Goal: Task Accomplishment & Management: Complete application form

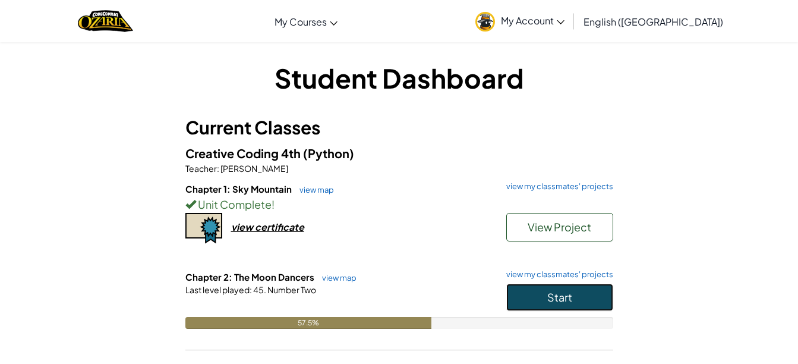
click at [560, 299] on span "Start" at bounding box center [559, 297] width 25 height 14
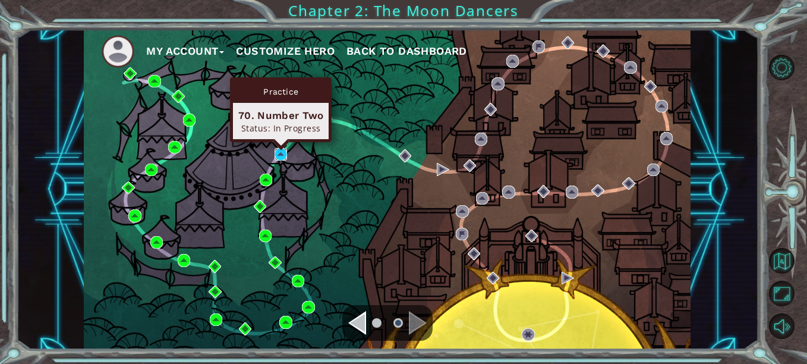
click at [280, 157] on img at bounding box center [280, 154] width 12 height 12
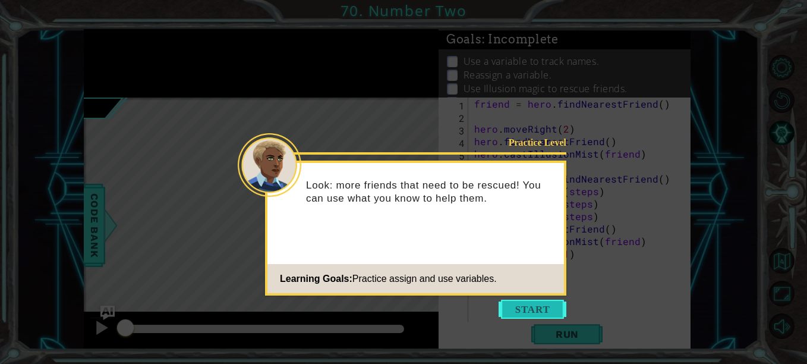
click at [517, 307] on button "Start" at bounding box center [532, 308] width 68 height 19
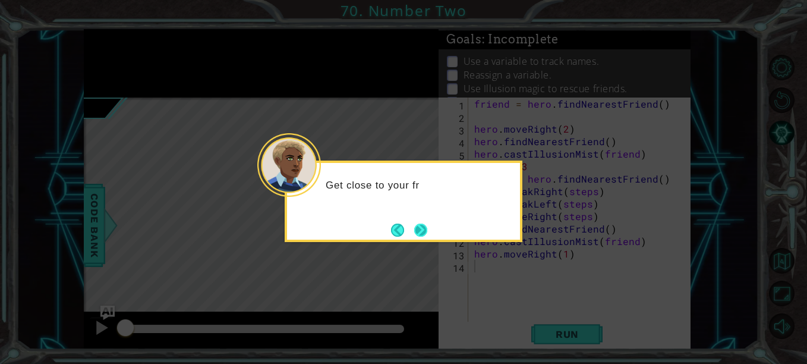
click at [422, 228] on button "Next" at bounding box center [420, 230] width 16 height 16
click at [424, 229] on button "Next" at bounding box center [421, 230] width 22 height 22
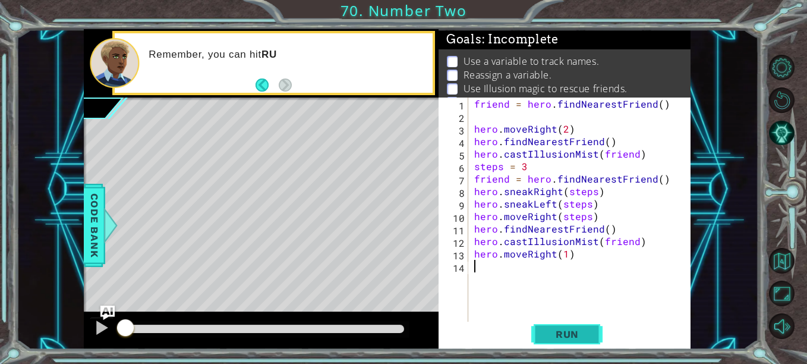
click at [548, 342] on button "Run" at bounding box center [566, 333] width 71 height 25
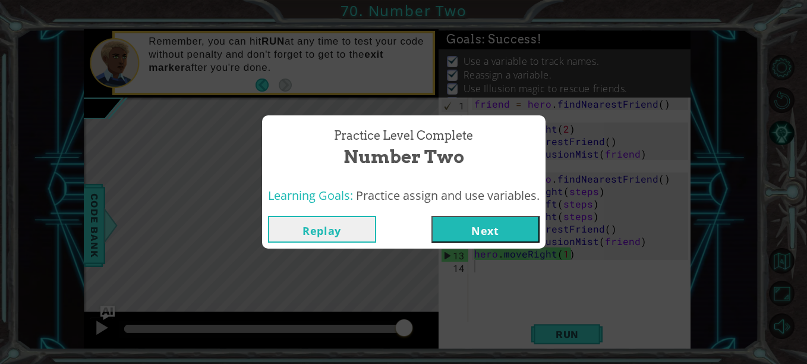
click at [487, 229] on button "Next" at bounding box center [485, 229] width 108 height 27
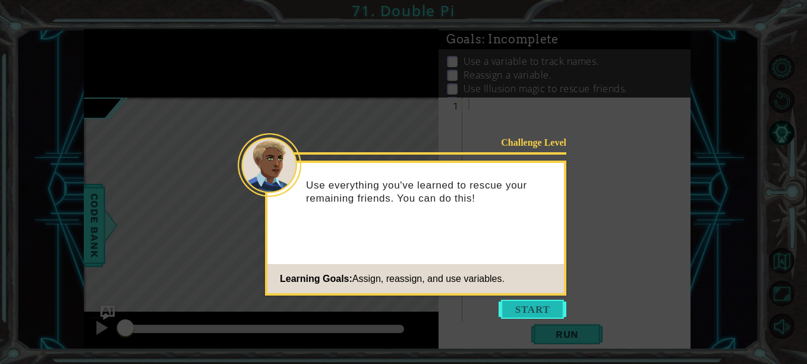
click at [516, 304] on button "Start" at bounding box center [532, 308] width 68 height 19
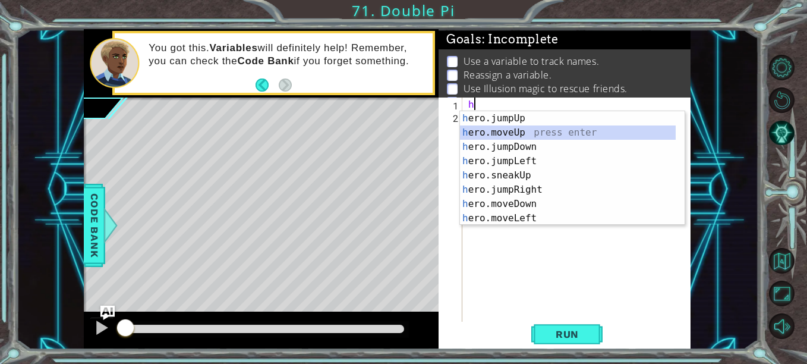
click at [516, 132] on div "h ero.jumpUp press enter h ero.moveUp press enter h ero.jumpDown press enter h …" at bounding box center [568, 182] width 216 height 143
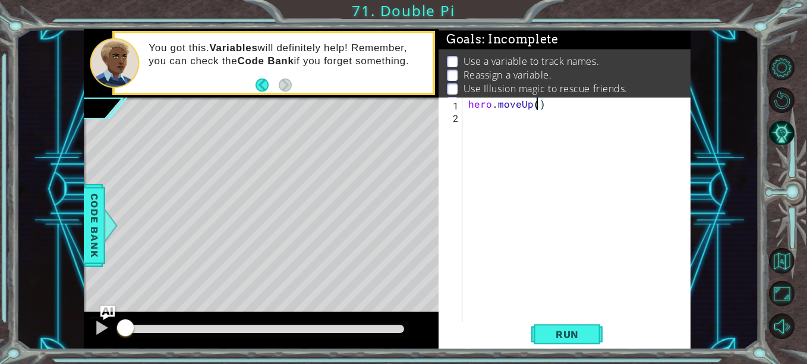
type textarea "hero.moveUp(2)"
click at [472, 122] on div "hero . moveUp ( 2 )" at bounding box center [580, 222] width 228 height 250
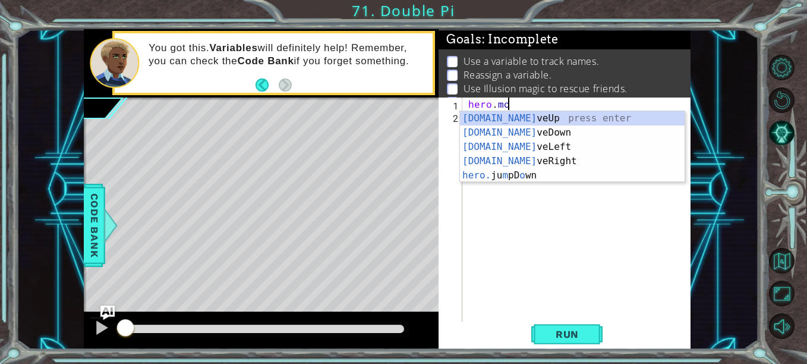
type textarea "h"
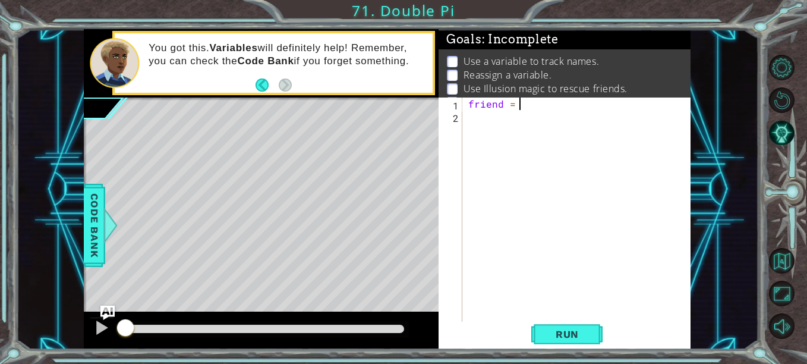
scroll to position [0, 3]
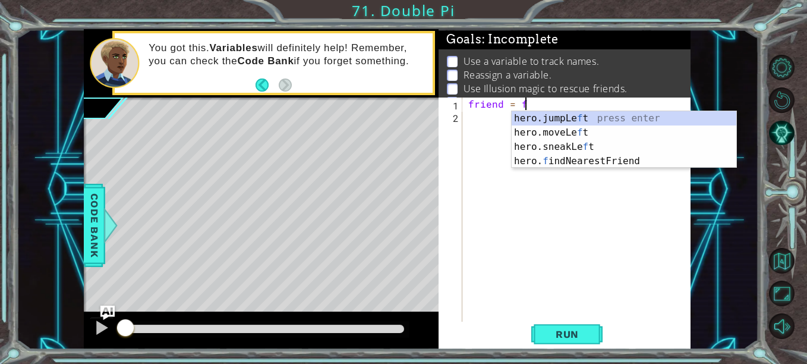
type textarea "friend = fi"
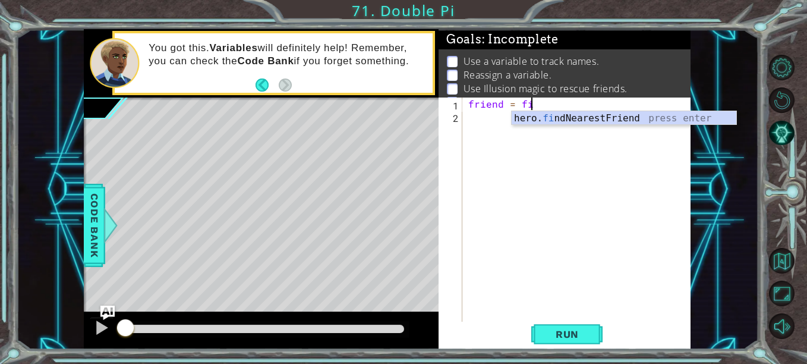
scroll to position [0, 4]
click at [527, 119] on div "hero. fi ndNearestFriend press enter" at bounding box center [624, 132] width 225 height 43
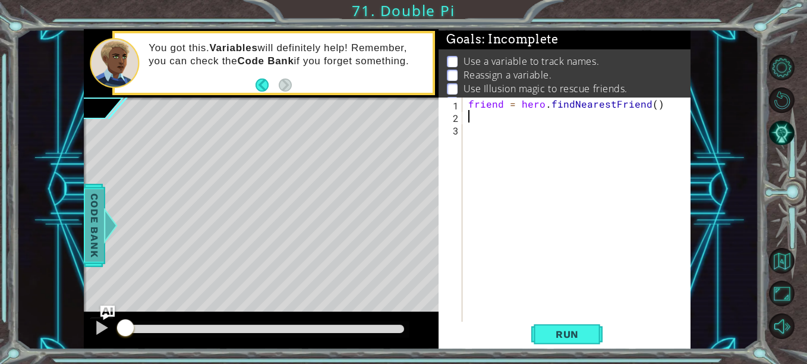
click at [93, 221] on span "Code Bank" at bounding box center [94, 225] width 19 height 72
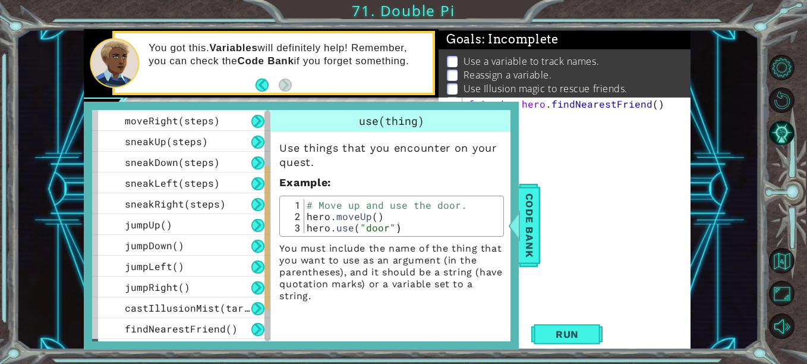
scroll to position [164, 0]
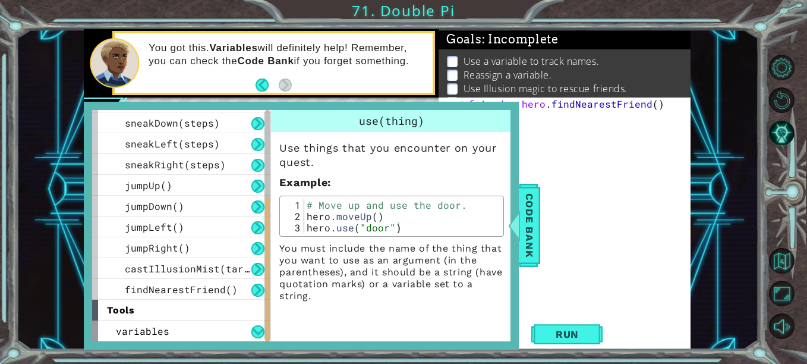
drag, startPoint x: 267, startPoint y: 160, endPoint x: 280, endPoint y: 299, distance: 139.6
click at [280, 299] on div "methods hero use(thing) moveUp(steps) moveDown(steps) moveLeft(steps) moveRight…" at bounding box center [301, 225] width 418 height 231
click at [243, 292] on div "findNearestFriend()" at bounding box center [181, 289] width 178 height 21
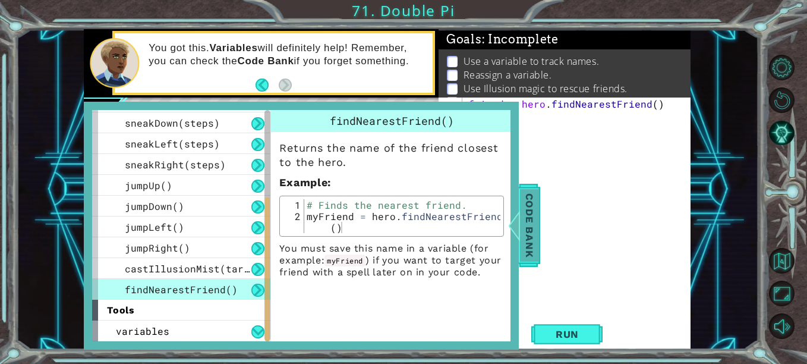
click at [526, 219] on span "Code Bank" at bounding box center [529, 225] width 19 height 72
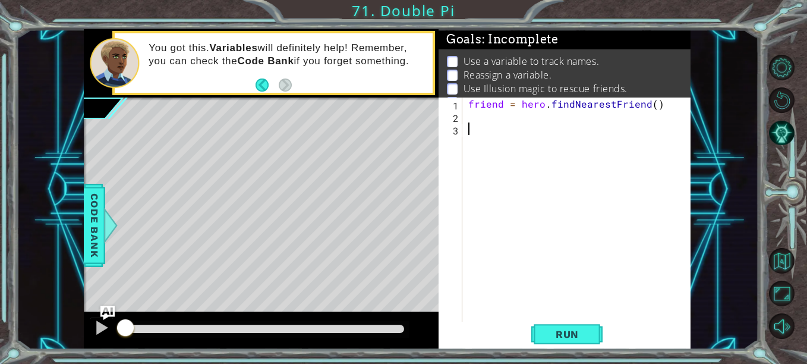
click at [491, 122] on div "friend = hero . findNearestFriend ( )" at bounding box center [580, 222] width 228 height 250
click at [484, 118] on div "friend = hero . findNearestFriend ( )" at bounding box center [580, 222] width 228 height 250
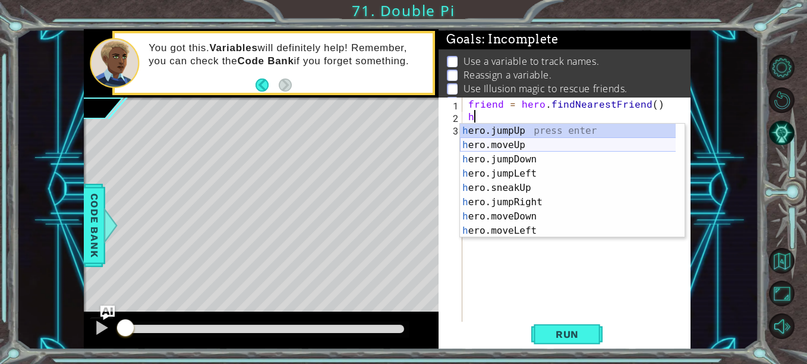
click at [525, 147] on div "h ero.jumpUp press enter h ero.moveUp press enter h ero.jumpDown press enter h …" at bounding box center [572, 195] width 225 height 143
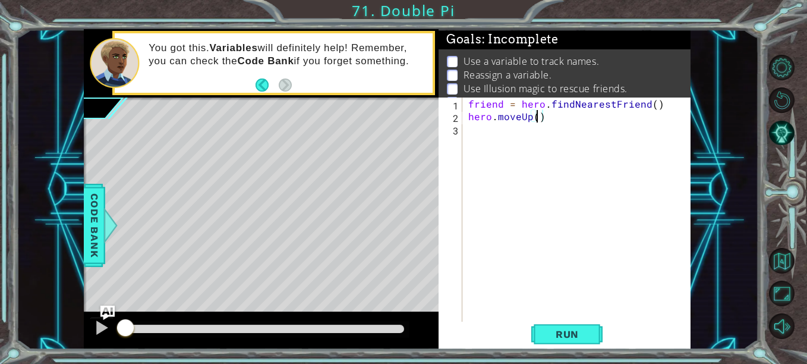
type textarea "hero.moveUp(2)"
click at [516, 142] on div "friend = hero . findNearestFriend ( ) hero . moveUp ( 2 )" at bounding box center [580, 222] width 228 height 250
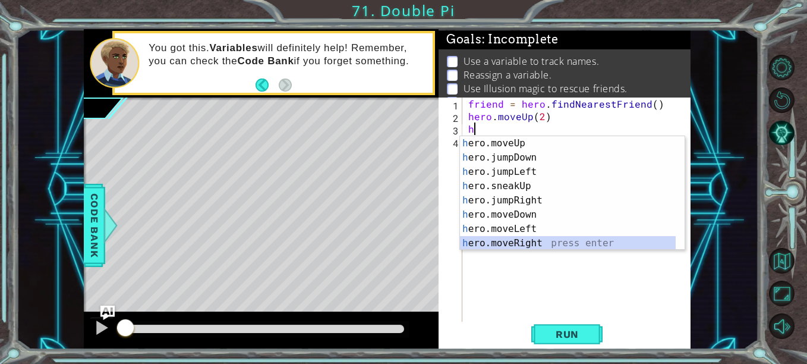
scroll to position [14, 0]
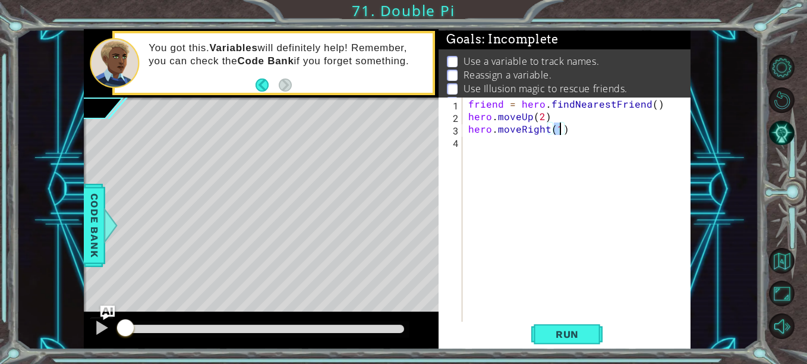
type textarea "hero.moveRight(2)"
click at [469, 151] on div "friend = hero . findNearestFriend ( ) hero . moveUp ( 2 ) hero . moveRight ( 2 )" at bounding box center [580, 222] width 228 height 250
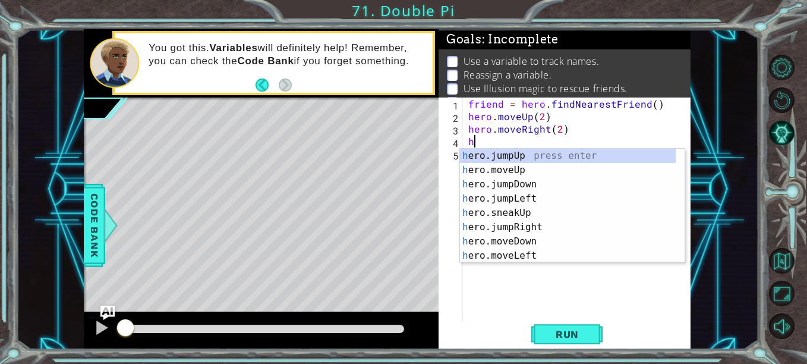
scroll to position [0, 0]
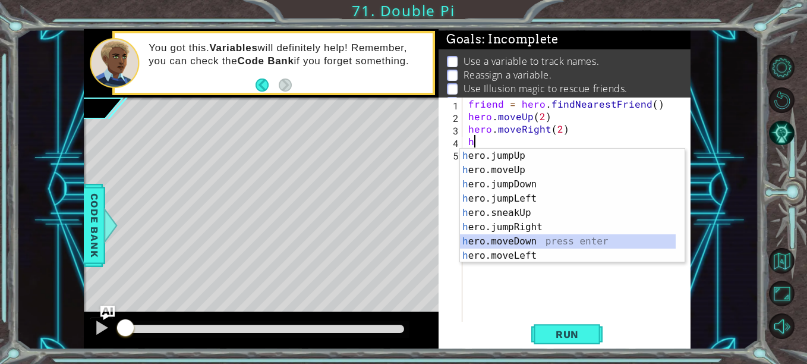
type textarea "hero.moveDown(1)"
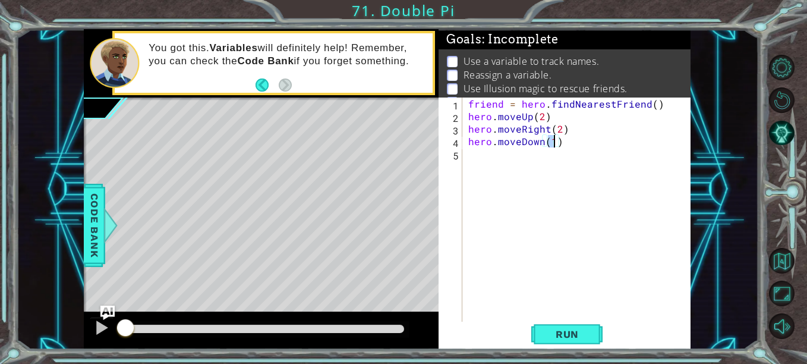
click at [469, 151] on div "friend = hero . findNearestFriend ( ) hero . moveUp ( 2 ) hero . moveRight ( 2 …" at bounding box center [580, 222] width 228 height 250
click at [553, 143] on div "friend = hero . findNearestFriend ( ) hero . moveUp ( 2 ) hero . moveRight ( 2 …" at bounding box center [580, 222] width 228 height 250
type textarea "hero.moveDown(2)"
click at [557, 330] on span "Run" at bounding box center [567, 334] width 47 height 12
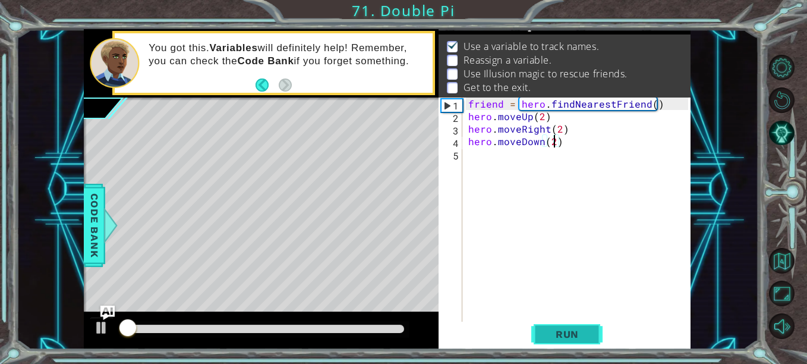
scroll to position [17, 0]
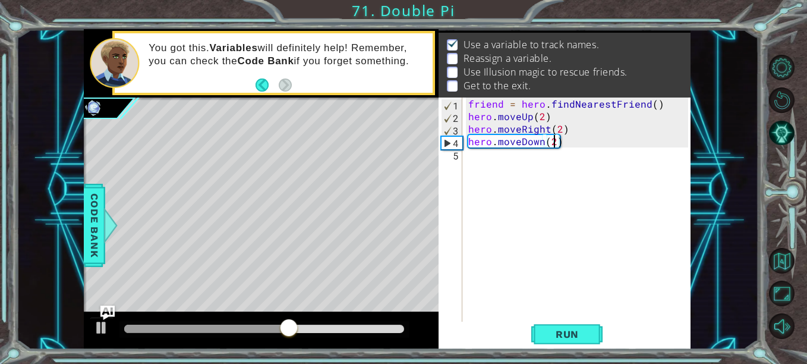
click at [478, 160] on div "friend = hero . findNearestFriend ( ) hero . moveUp ( 2 ) hero . moveRight ( 2 …" at bounding box center [580, 222] width 228 height 250
drag, startPoint x: 468, startPoint y: 102, endPoint x: 456, endPoint y: 89, distance: 17.2
click at [456, 89] on div "Goals : Incomplete Use а variable to track names. Reassign a variable. Use Illu…" at bounding box center [564, 189] width 252 height 320
type textarea "friend = hero.findNearestFriend()"
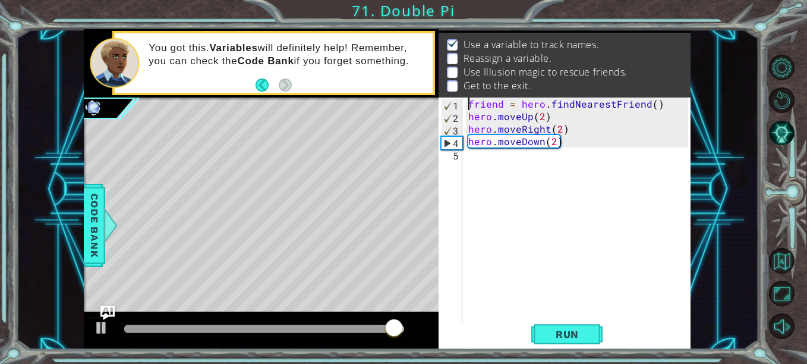
click at [483, 163] on div "friend = hero . findNearestFriend ( ) hero . moveUp ( 2 ) hero . moveRight ( 2 …" at bounding box center [580, 222] width 228 height 250
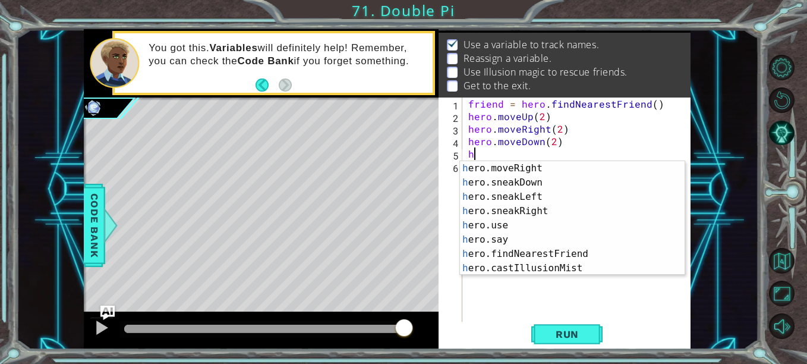
scroll to position [114, 0]
click at [638, 269] on div "h ero.moveRight press enter h ero.sneakDown press enter h ero.sneakLeft press e…" at bounding box center [568, 232] width 216 height 143
type textarea "hero.castIllusionMist(friend)"
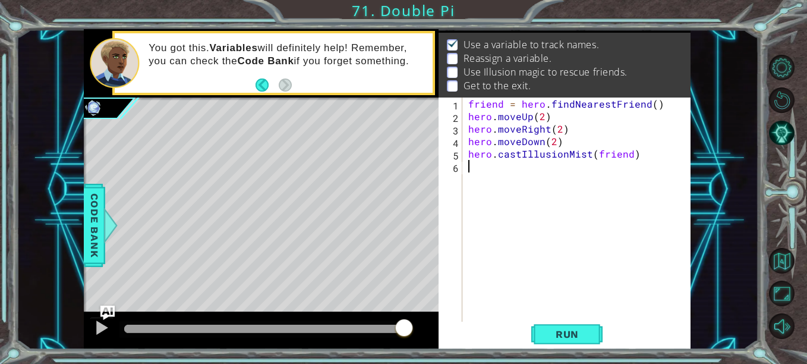
click at [647, 167] on div "friend = hero . findNearestFriend ( ) hero . moveUp ( 2 ) hero . moveRight ( 2 …" at bounding box center [580, 222] width 228 height 250
drag, startPoint x: 468, startPoint y: 102, endPoint x: 464, endPoint y: 91, distance: 11.5
click at [464, 91] on div "Goals : Incomplete Use а variable to track names. Reassign a variable. Use Illu…" at bounding box center [564, 189] width 252 height 320
click at [466, 115] on div "friend = hero . findNearestFriend ( ) hero . moveUp ( 2 ) hero . moveRight ( 2 …" at bounding box center [580, 222] width 228 height 250
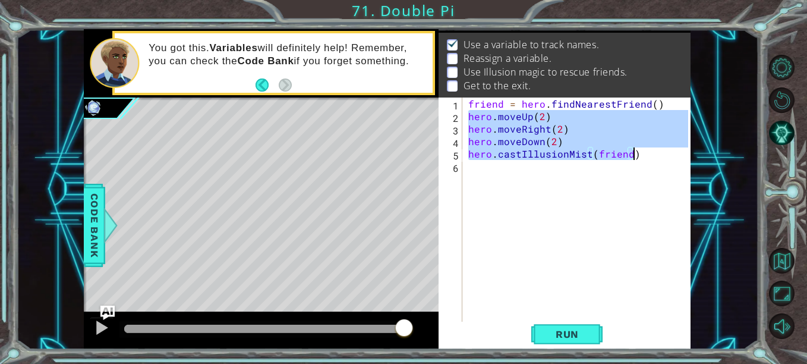
drag, startPoint x: 466, startPoint y: 115, endPoint x: 632, endPoint y: 159, distance: 171.5
click at [632, 159] on div "friend = hero . findNearestFriend ( ) hero . moveUp ( 2 ) hero . moveRight ( 2 …" at bounding box center [580, 222] width 228 height 250
type textarea "hero.moveDown(2) hero.castIllusionMist(friend)"
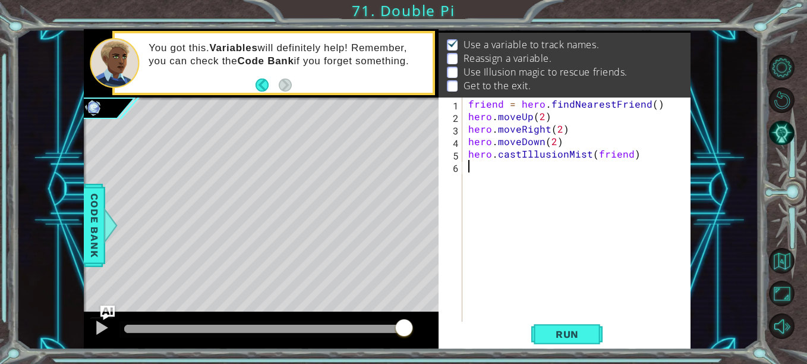
click at [471, 175] on div "friend = hero . findNearestFriend ( ) hero . moveUp ( 2 ) hero . moveRight ( 2 …" at bounding box center [580, 222] width 228 height 250
paste textarea "hero.castIllusionMist(friend)"
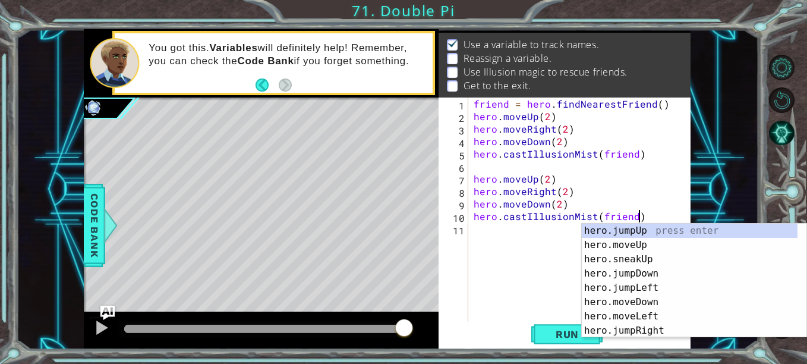
scroll to position [0, 0]
click at [548, 180] on div "friend = hero . findNearestFriend ( ) hero . moveUp ( 2 ) hero . moveRight ( 2 …" at bounding box center [582, 222] width 223 height 250
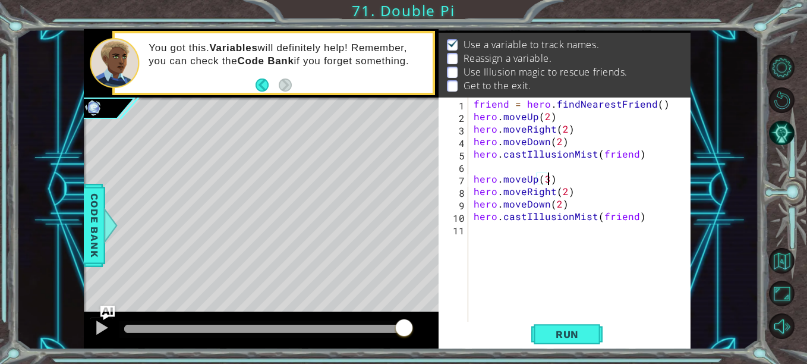
scroll to position [0, 4]
click at [567, 197] on div "friend = hero . findNearestFriend ( ) hero . moveUp ( 2 ) hero . moveRight ( 2 …" at bounding box center [582, 222] width 223 height 250
click at [558, 204] on div "friend = hero . findNearestFriend ( ) hero . moveUp ( 2 ) hero . moveRight ( 2 …" at bounding box center [582, 222] width 223 height 250
type textarea "hero.moveDown(3)"
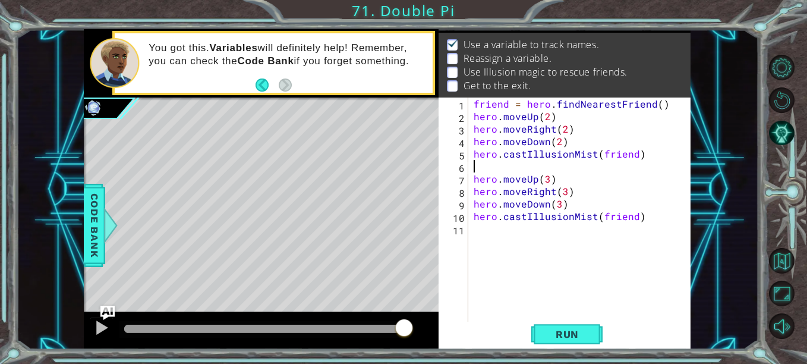
click at [475, 167] on div "friend = hero . findNearestFriend ( ) hero . moveUp ( 2 ) hero . moveRight ( 2 …" at bounding box center [582, 222] width 223 height 250
click at [473, 218] on div "friend = hero . findNearestFriend ( ) hero . moveUp ( 2 ) hero . moveRight ( 2 …" at bounding box center [582, 222] width 223 height 250
type textarea "hero.castIllusionMist(friend)"
click at [473, 216] on div "friend = hero . findNearestFriend ( ) hero . moveUp ( 2 ) hero . moveRight ( 2 …" at bounding box center [582, 222] width 223 height 250
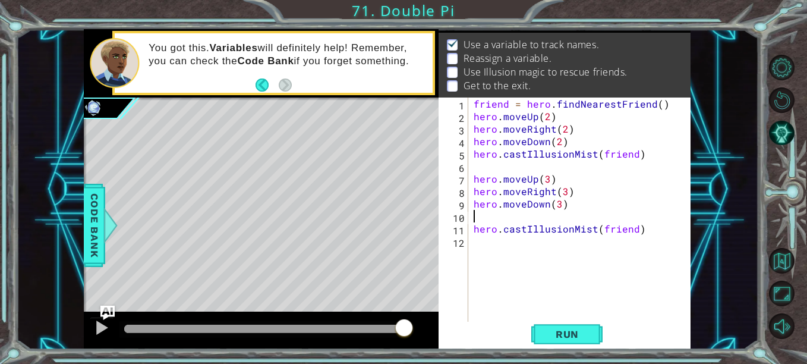
type textarea "h"
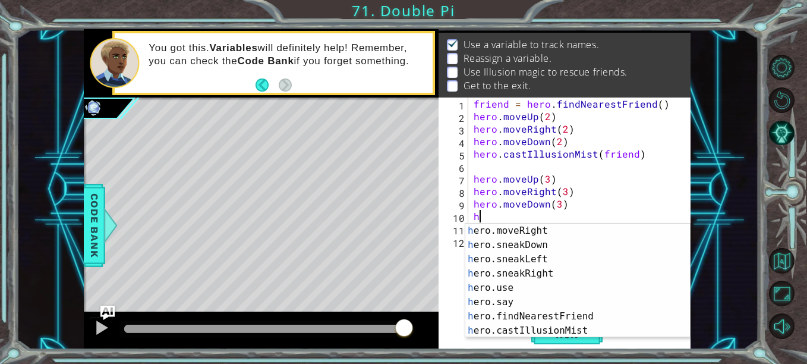
scroll to position [128, 0]
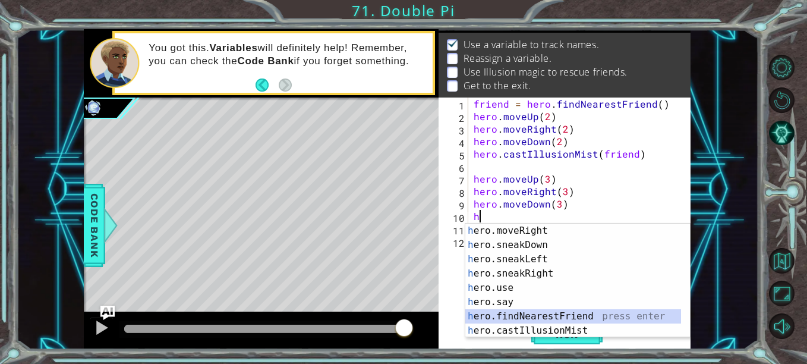
click at [592, 315] on div "h ero.moveRight press enter h ero.sneakDown press enter h ero.sneakLeft press e…" at bounding box center [573, 294] width 216 height 143
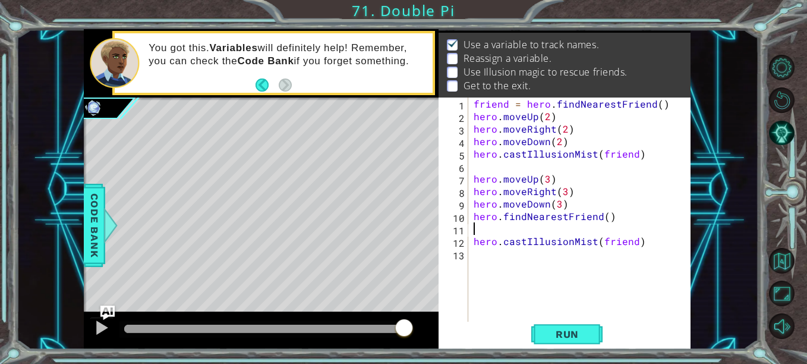
click at [471, 220] on div "friend = hero . findNearestFriend ( ) hero . moveUp ( 2 ) hero . moveRight ( 2 …" at bounding box center [582, 222] width 223 height 250
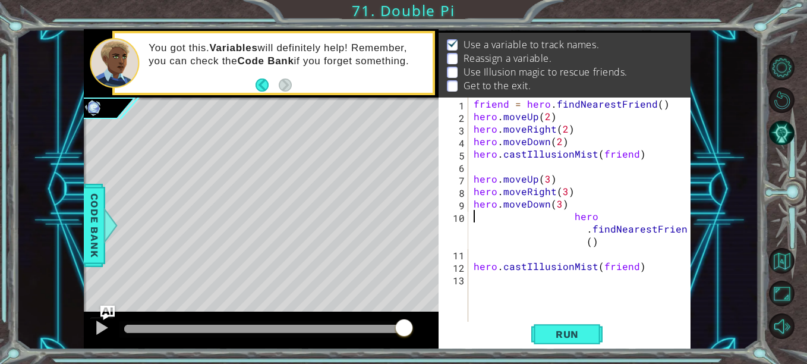
click at [472, 220] on div "friend = hero . findNearestFriend ( ) hero . moveUp ( 2 ) hero . moveRight ( 2 …" at bounding box center [582, 222] width 223 height 250
click at [569, 220] on div "friend = hero . findNearestFriend ( ) hero . moveUp ( 2 ) hero . moveRight ( 2 …" at bounding box center [582, 222] width 223 height 250
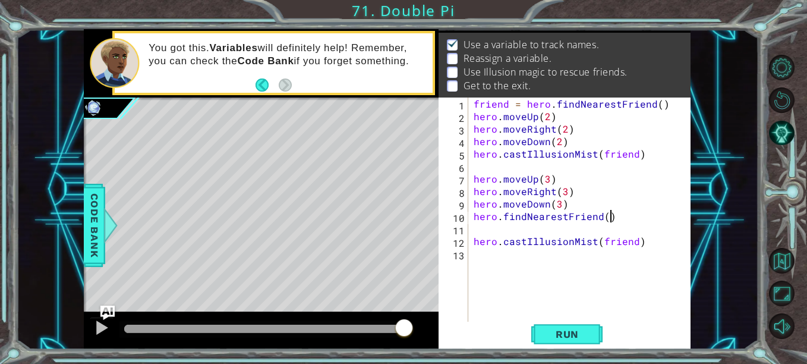
click at [610, 220] on div "friend = hero . findNearestFriend ( ) hero . moveUp ( 2 ) hero . moveRight ( 2 …" at bounding box center [582, 222] width 223 height 250
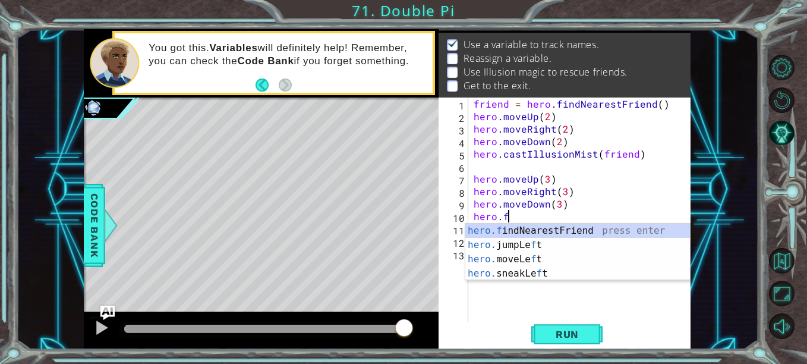
scroll to position [0, 0]
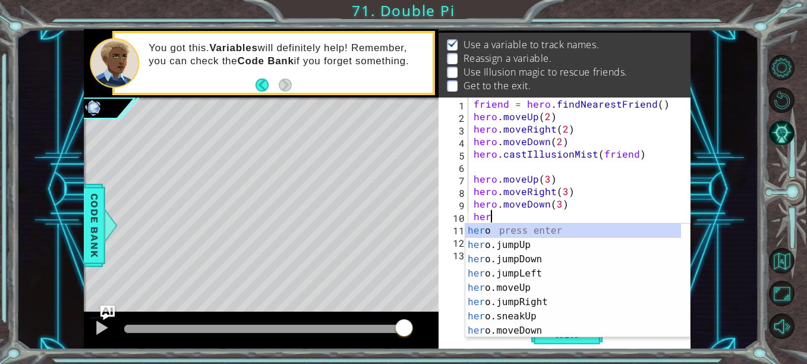
type textarea "h"
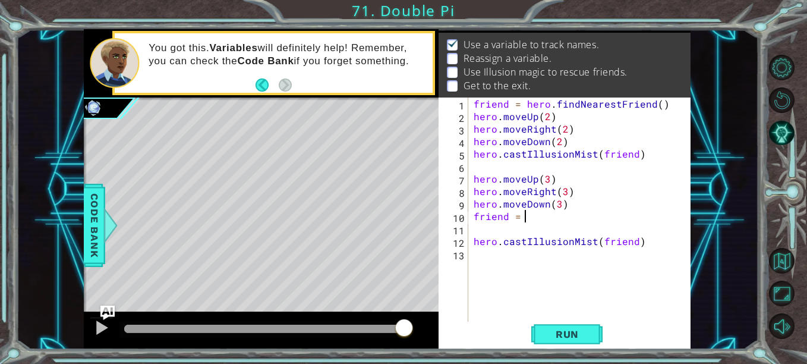
scroll to position [0, 2]
type textarea "friend = h"
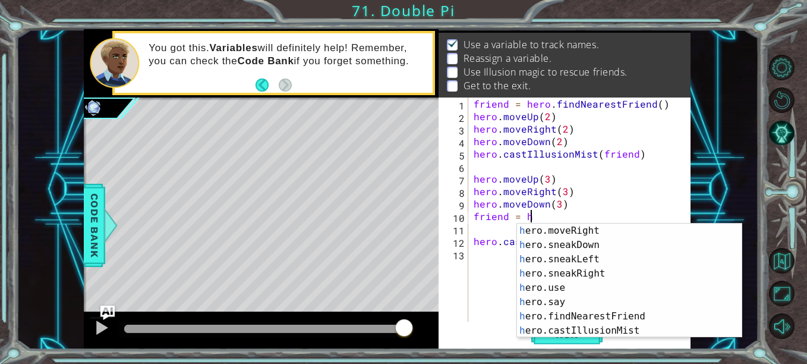
scroll to position [130, 0]
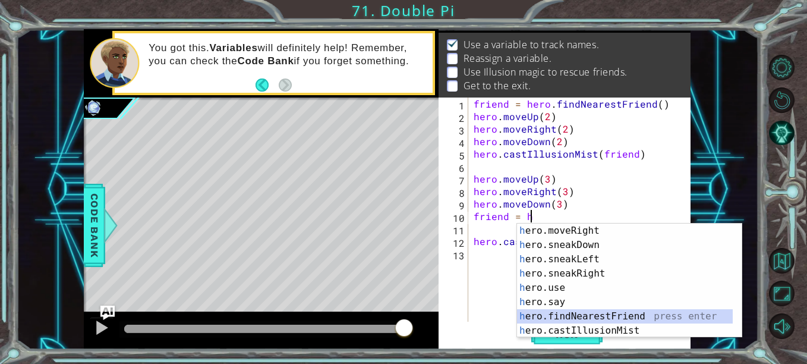
click at [629, 316] on div "h ero.moveRight press enter h ero.sneakDown press enter h ero.sneakLeft press e…" at bounding box center [625, 294] width 216 height 143
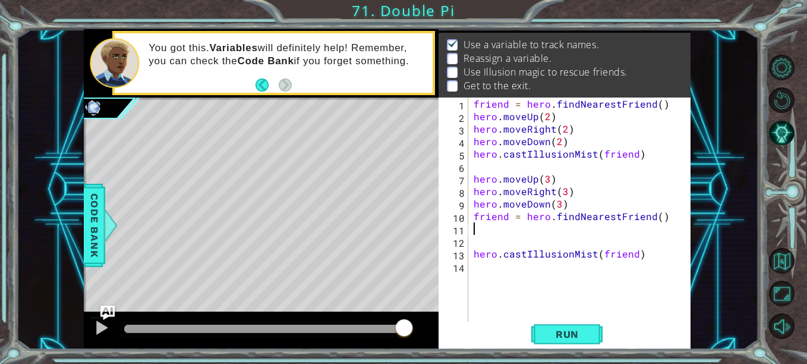
type textarea "friend = hero.findNearestFriend()"
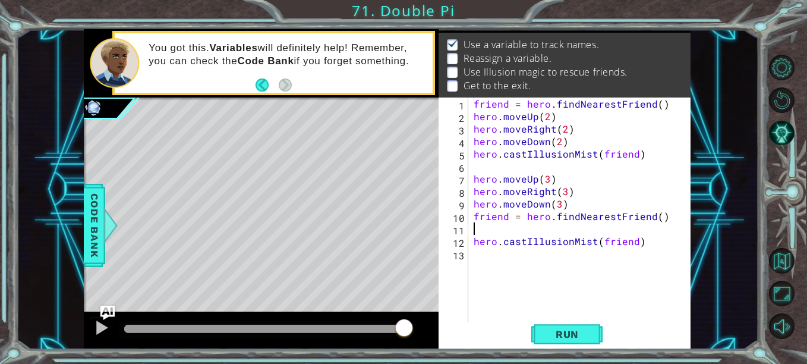
click at [474, 230] on div "friend = hero . findNearestFriend ( ) hero . moveUp ( 2 ) hero . moveRight ( 2 …" at bounding box center [582, 222] width 223 height 250
type textarea "h"
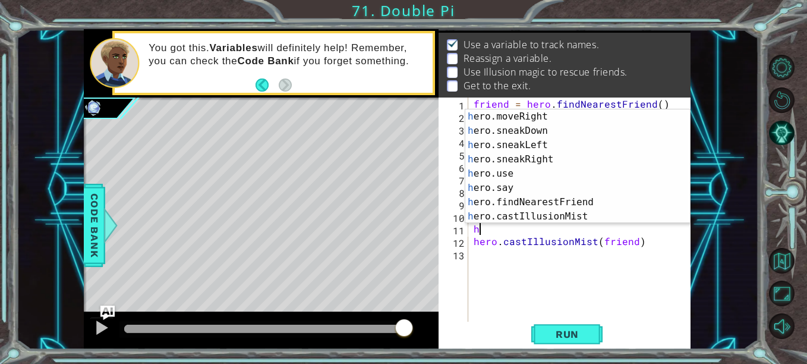
scroll to position [130, 0]
click at [584, 200] on div "h ero.moveRight press enter h ero.sneakDown press enter h ero.sneakLeft press e…" at bounding box center [573, 180] width 216 height 143
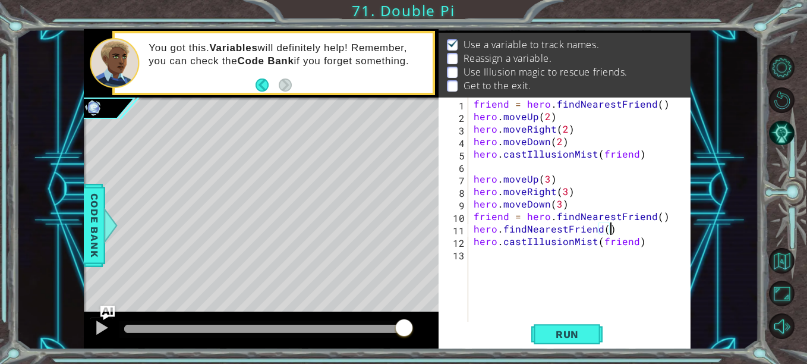
click at [604, 229] on div "friend = hero . findNearestFriend ( ) hero . moveUp ( 2 ) hero . moveRight ( 2 …" at bounding box center [582, 222] width 223 height 250
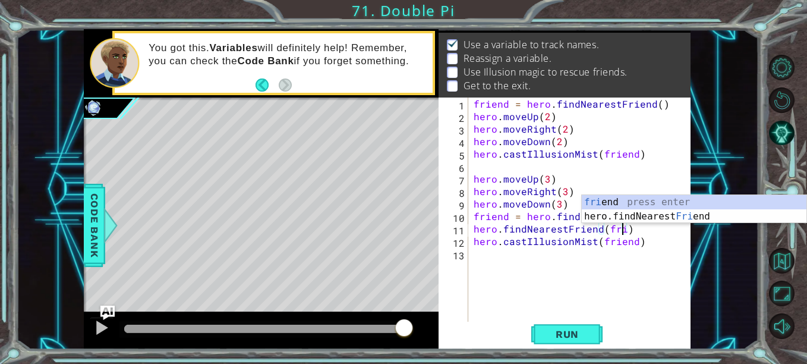
scroll to position [0, 10]
type textarea "hero.findNearestFriend(friend)"
click at [646, 280] on div "friend = hero . findNearestFriend ( ) hero . moveUp ( 2 ) hero . moveRight ( 2 …" at bounding box center [582, 222] width 223 height 250
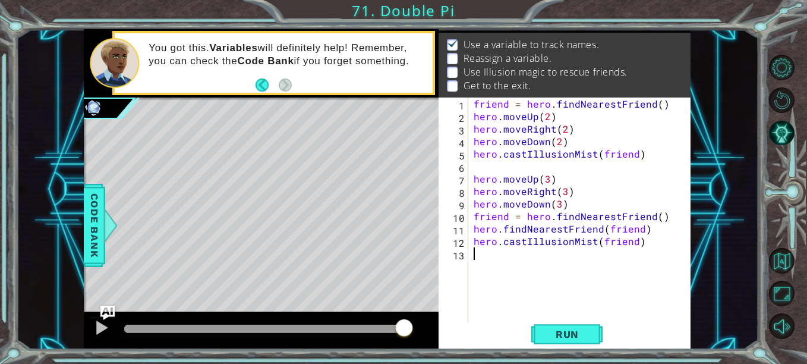
scroll to position [0, 0]
click at [590, 333] on span "Run" at bounding box center [567, 334] width 47 height 12
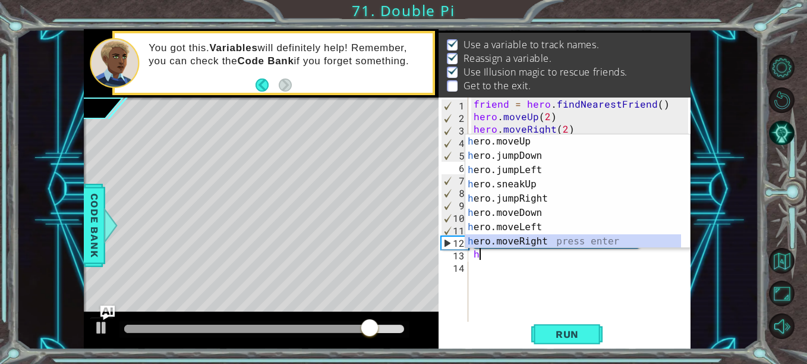
scroll to position [29, 0]
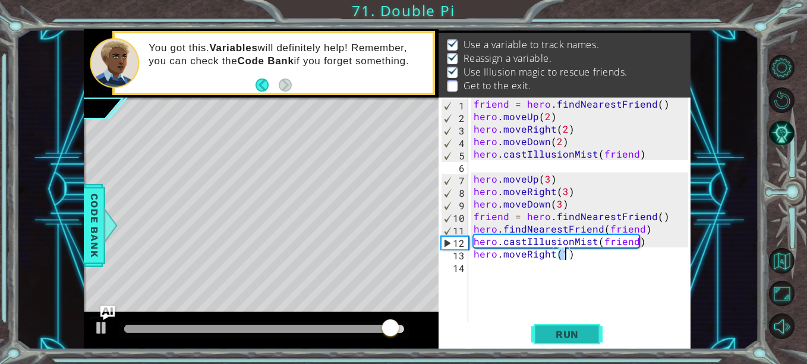
type textarea "hero.moveRight(1)"
click at [572, 333] on span "Run" at bounding box center [567, 334] width 47 height 12
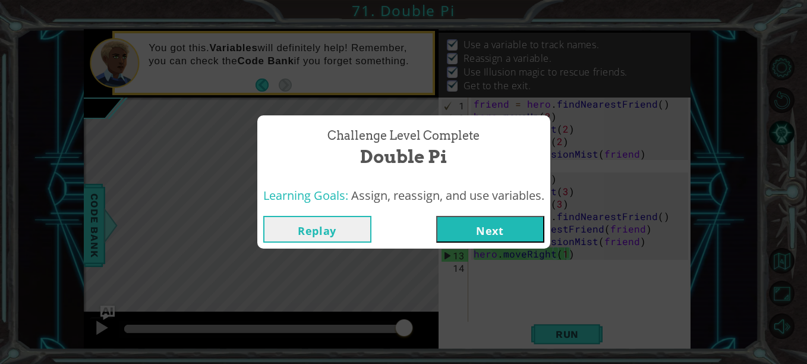
click at [524, 232] on button "Next" at bounding box center [490, 229] width 108 height 27
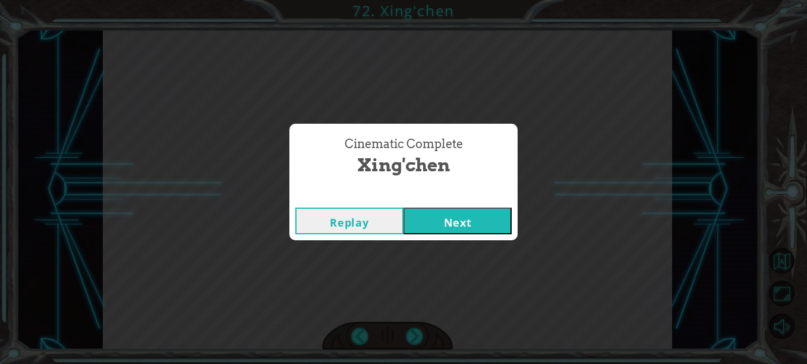
click at [483, 232] on button "Next" at bounding box center [457, 220] width 108 height 27
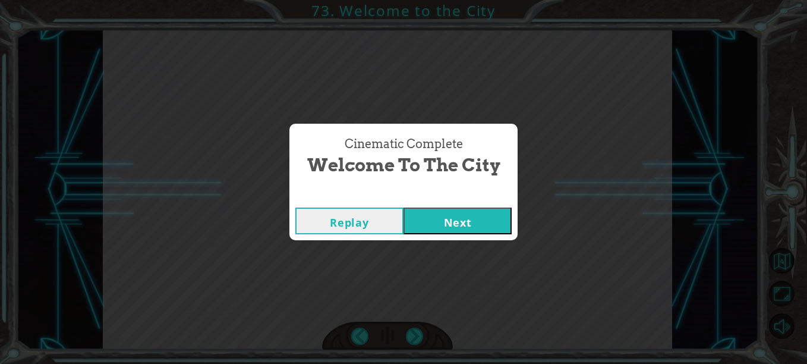
click at [481, 225] on button "Next" at bounding box center [457, 220] width 108 height 27
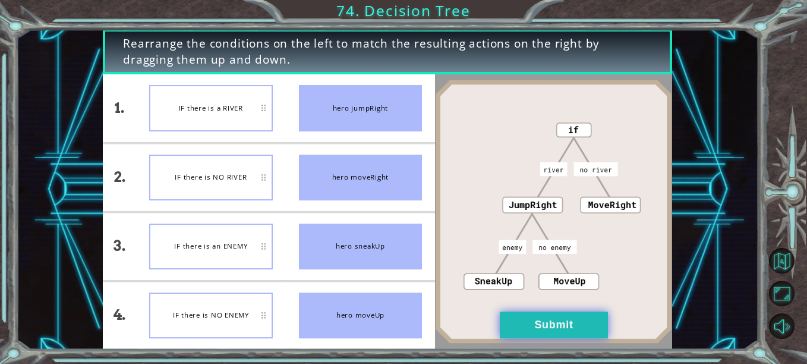
click at [522, 318] on button "Submit" at bounding box center [554, 324] width 108 height 27
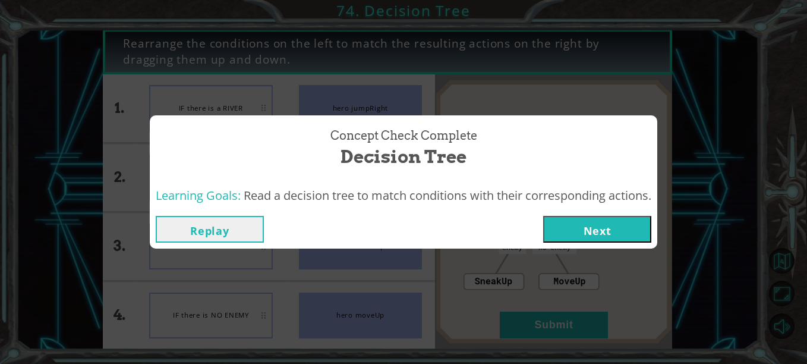
click at [591, 239] on button "Next" at bounding box center [597, 229] width 108 height 27
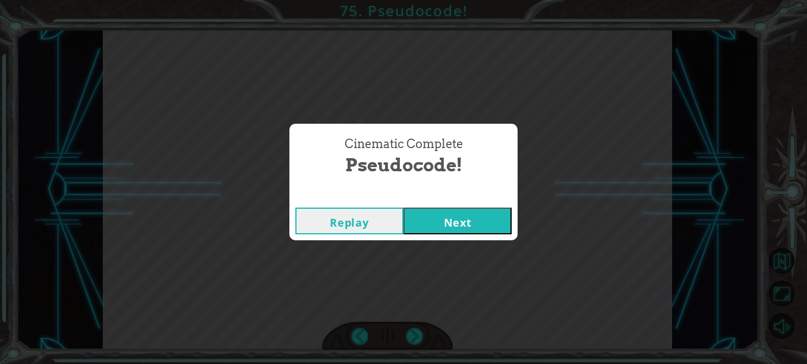
click at [475, 215] on button "Next" at bounding box center [457, 220] width 108 height 27
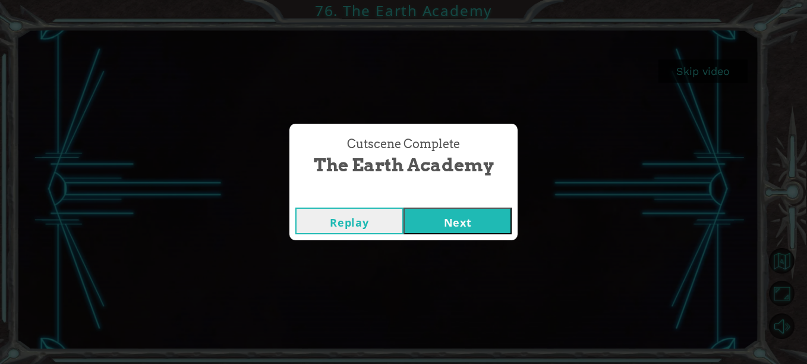
click at [492, 216] on button "Next" at bounding box center [457, 220] width 108 height 27
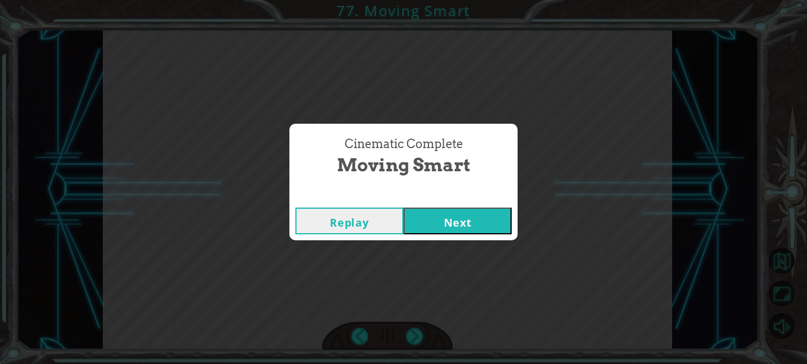
click at [471, 238] on div "Replay Next" at bounding box center [403, 220] width 228 height 39
click at [469, 228] on button "Next" at bounding box center [457, 220] width 108 height 27
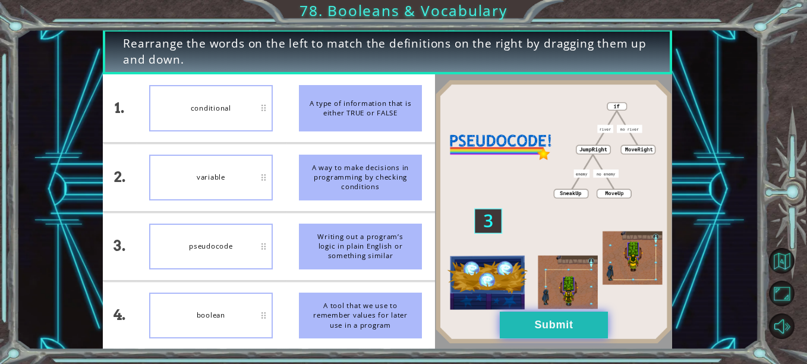
click at [549, 319] on button "Submit" at bounding box center [554, 324] width 108 height 27
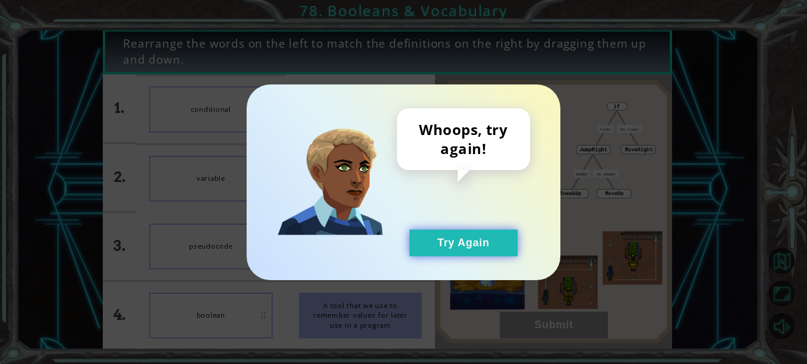
click at [462, 248] on button "Try Again" at bounding box center [463, 242] width 108 height 27
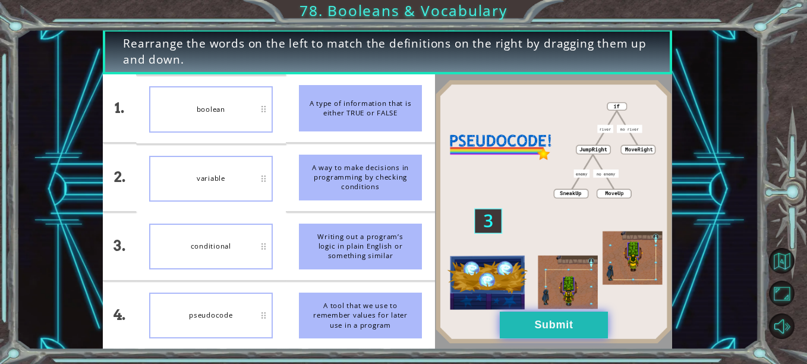
click at [530, 323] on button "Submit" at bounding box center [554, 324] width 108 height 27
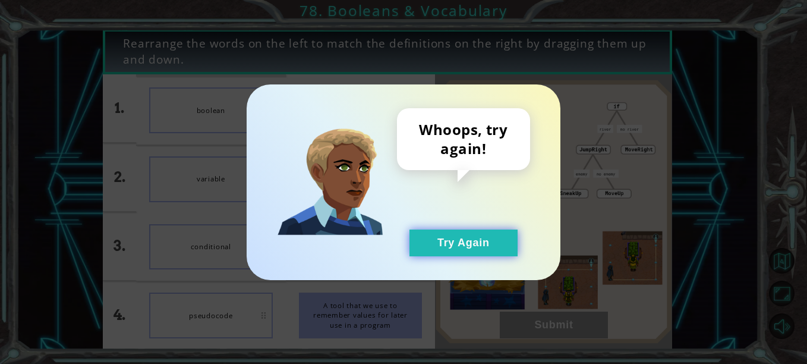
click at [465, 236] on button "Try Again" at bounding box center [463, 242] width 108 height 27
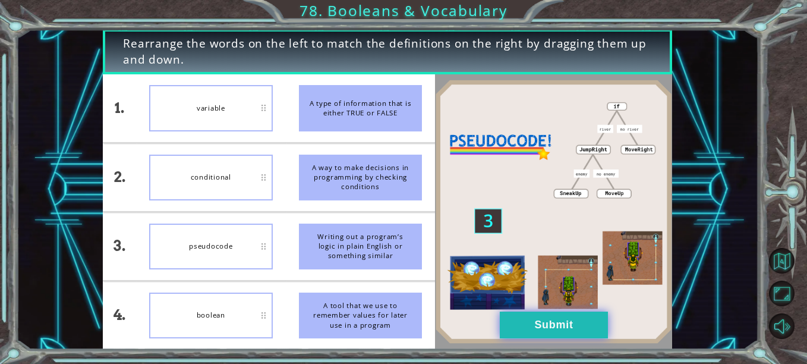
click at [556, 317] on button "Submit" at bounding box center [554, 324] width 108 height 27
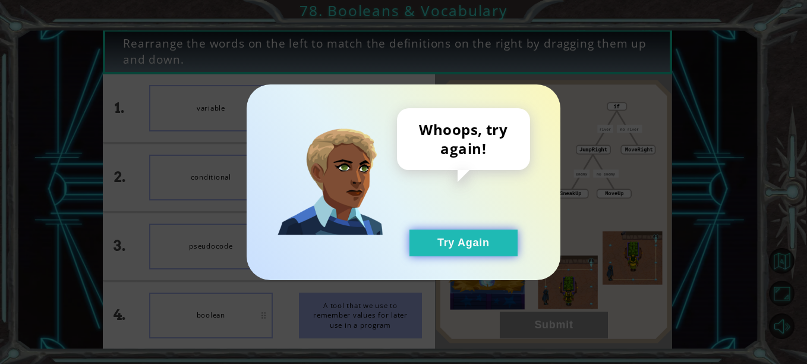
click at [479, 241] on button "Try Again" at bounding box center [463, 242] width 108 height 27
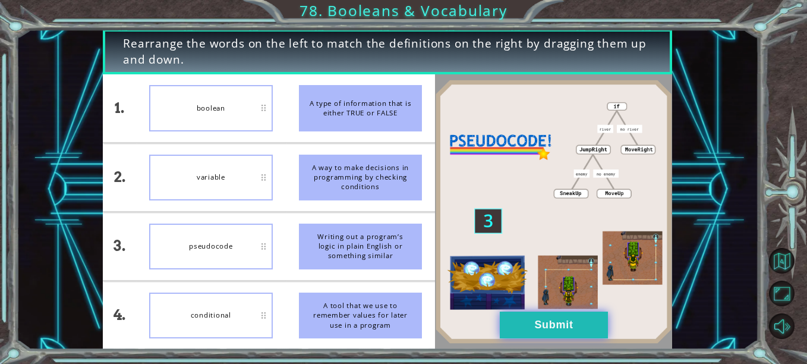
click at [569, 328] on button "Submit" at bounding box center [554, 324] width 108 height 27
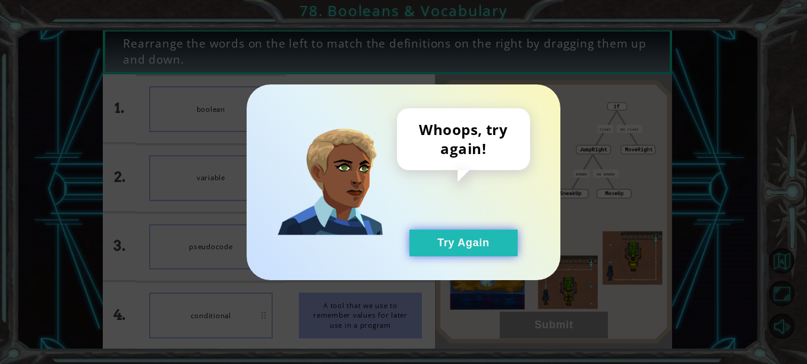
click at [476, 238] on button "Try Again" at bounding box center [463, 242] width 108 height 27
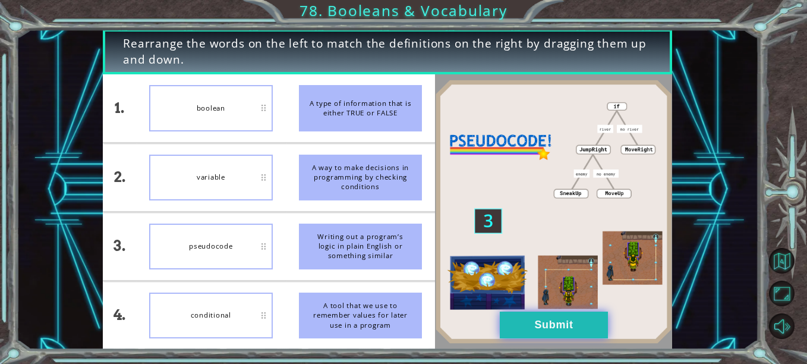
click at [523, 319] on button "Submit" at bounding box center [554, 324] width 108 height 27
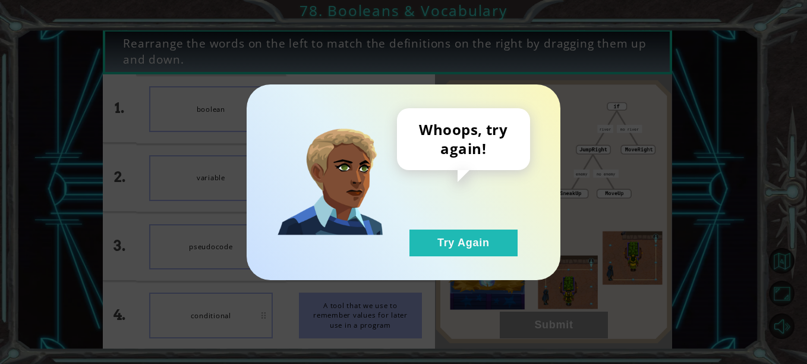
click at [632, 105] on div "Whoops, try again! Try Again" at bounding box center [403, 182] width 807 height 364
click at [459, 235] on button "Try Again" at bounding box center [463, 242] width 108 height 27
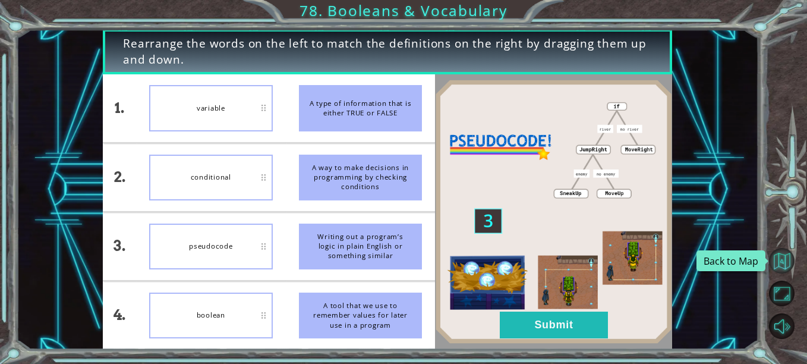
click at [782, 254] on button "Back to Map" at bounding box center [782, 261] width 26 height 26
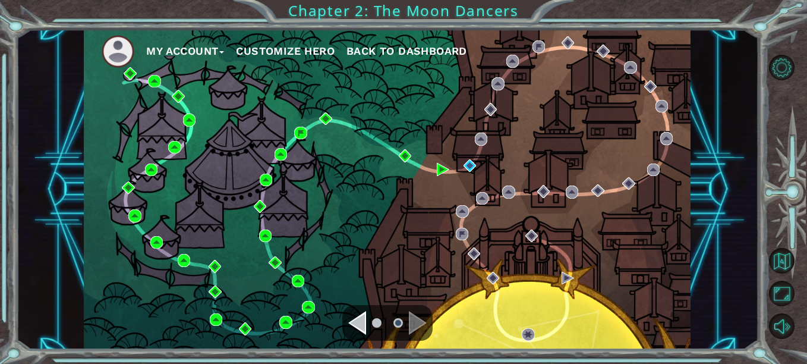
click at [351, 321] on div "Navigate to the previous page" at bounding box center [357, 323] width 18 height 24
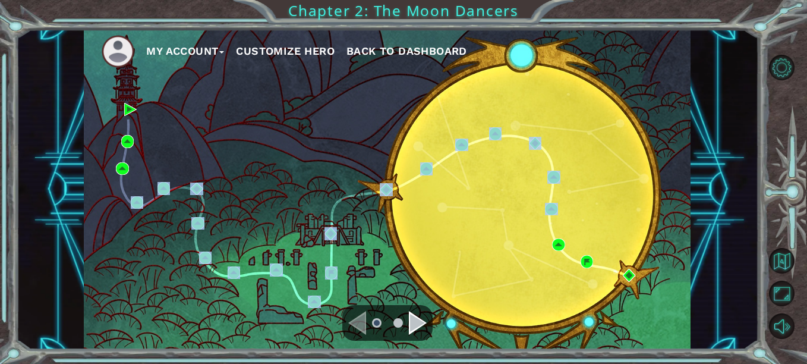
drag, startPoint x: 107, startPoint y: 255, endPoint x: 490, endPoint y: 213, distance: 385.5
click at [490, 213] on div "My Account Customize Hero Back to Dashboard" at bounding box center [387, 189] width 607 height 320
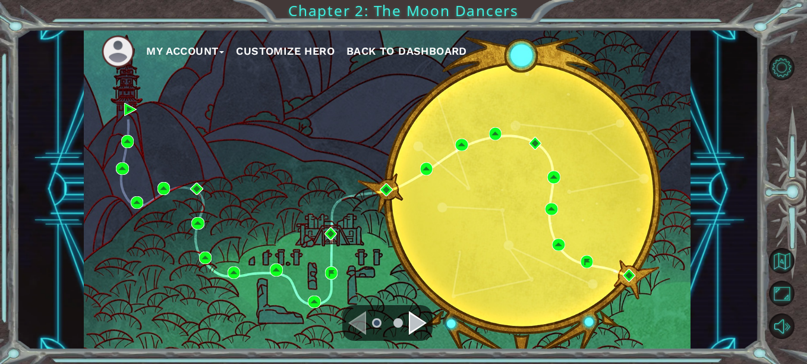
click at [331, 134] on div "My Account Customize Hero Back to Dashboard" at bounding box center [387, 189] width 607 height 320
click at [415, 324] on div "Navigate to the next page" at bounding box center [418, 323] width 18 height 24
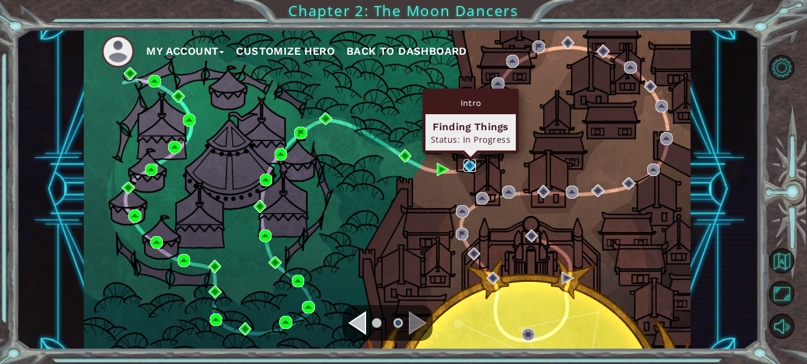
click at [468, 168] on img at bounding box center [469, 165] width 12 height 12
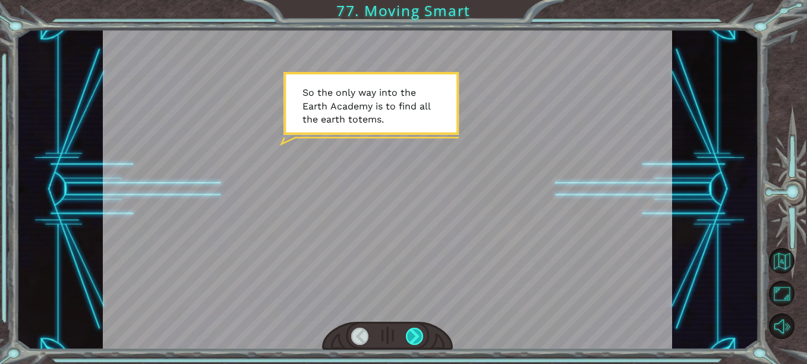
click at [414, 334] on div at bounding box center [414, 335] width 17 height 17
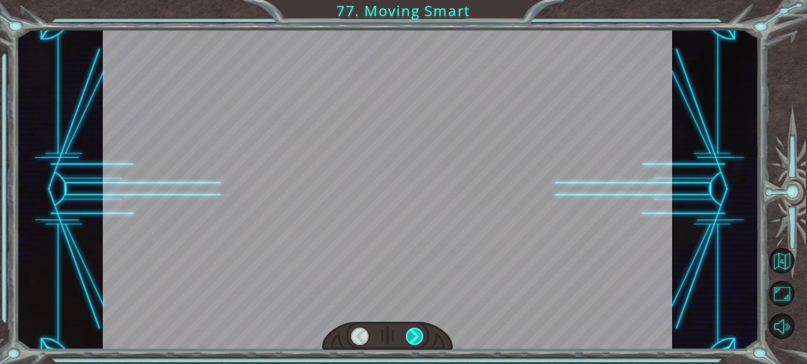
click at [414, 334] on div at bounding box center [414, 335] width 17 height 17
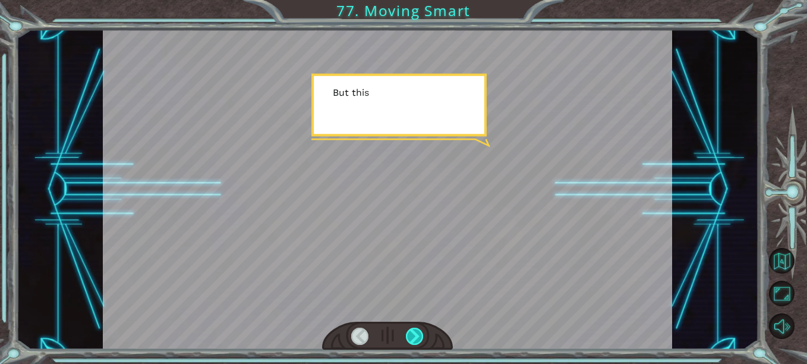
click at [414, 334] on div at bounding box center [414, 335] width 17 height 17
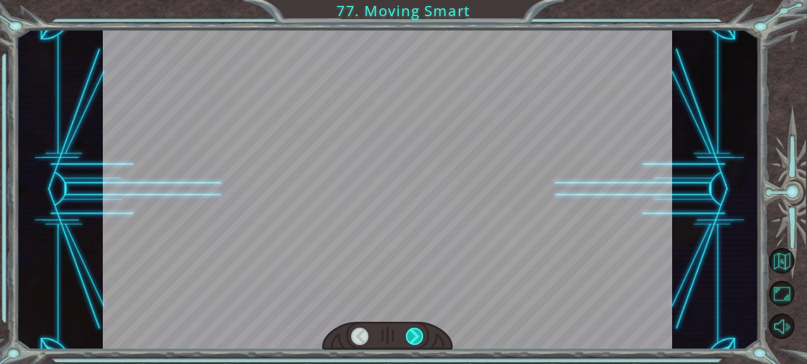
click at [414, 334] on div at bounding box center [414, 335] width 17 height 17
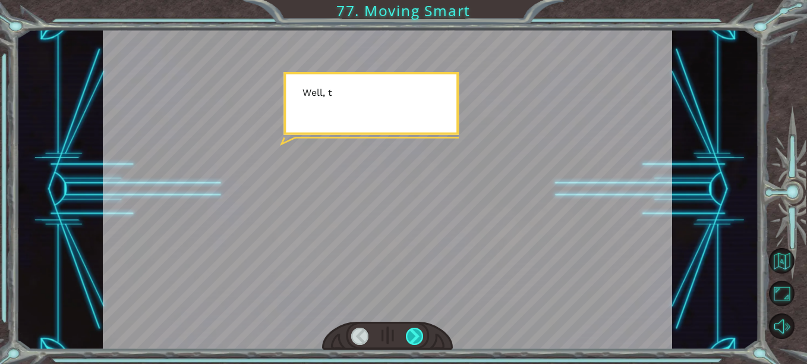
click at [414, 334] on div at bounding box center [414, 335] width 17 height 17
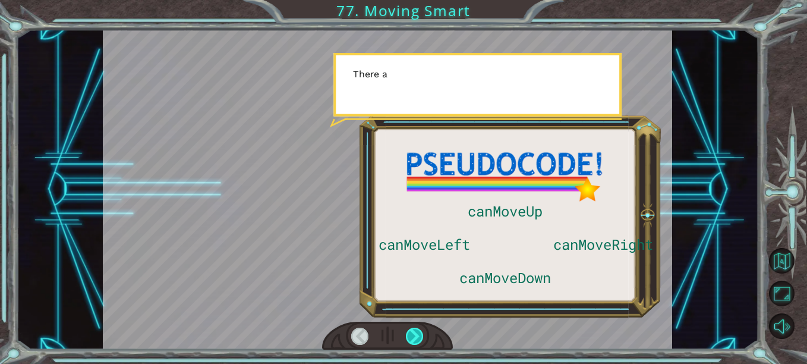
click at [414, 334] on div at bounding box center [414, 335] width 17 height 17
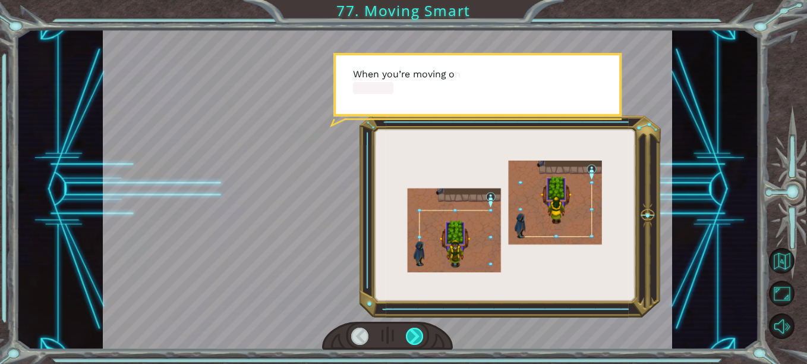
click at [414, 334] on div at bounding box center [414, 335] width 17 height 17
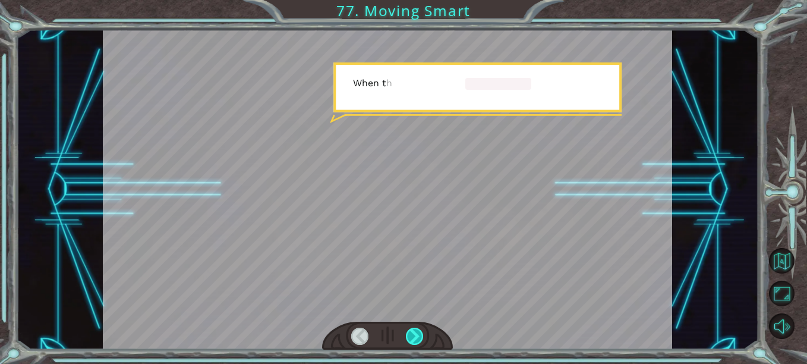
click at [414, 334] on div at bounding box center [414, 335] width 17 height 17
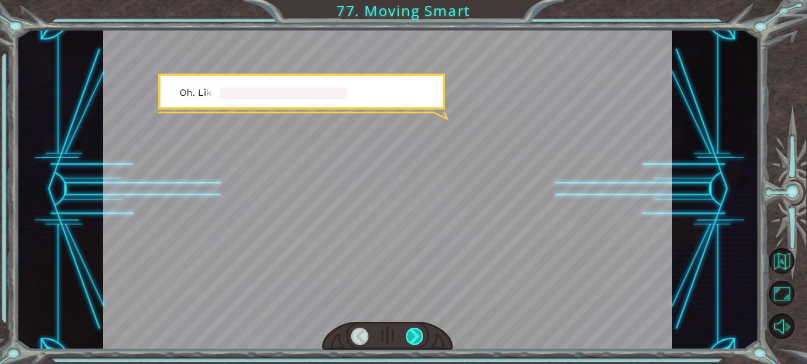
click at [414, 334] on div at bounding box center [414, 335] width 17 height 17
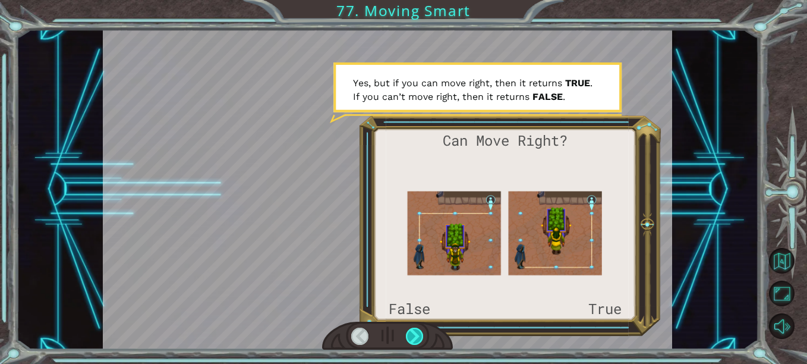
click at [414, 334] on div at bounding box center [414, 335] width 17 height 17
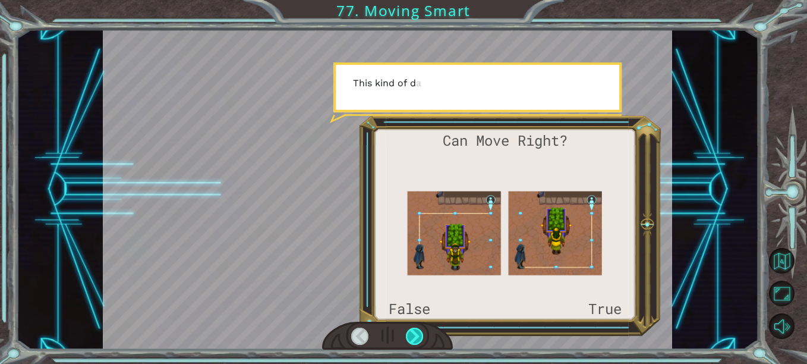
click at [414, 334] on div at bounding box center [414, 335] width 17 height 17
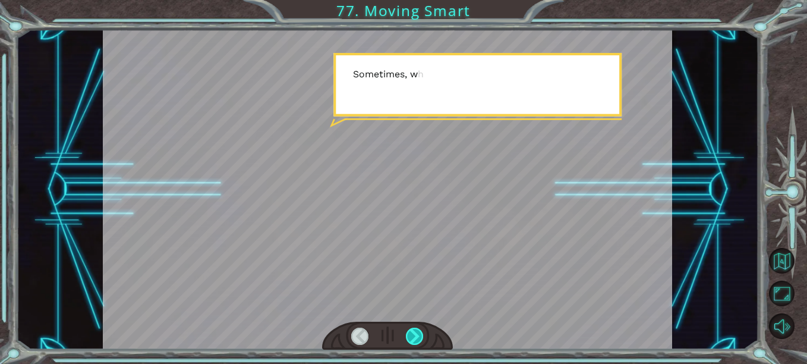
click at [414, 334] on div at bounding box center [414, 335] width 17 height 17
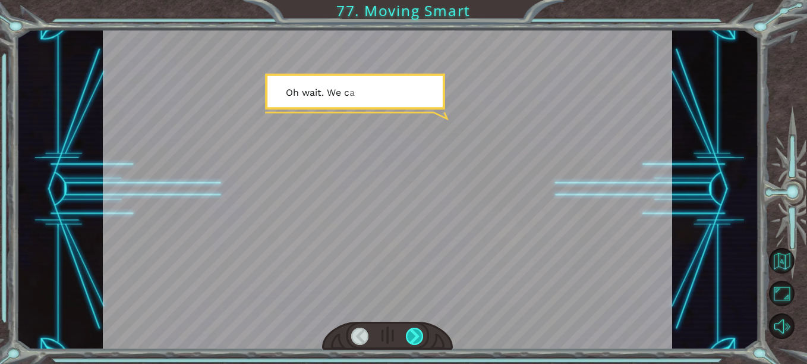
click at [414, 334] on div at bounding box center [414, 335] width 17 height 17
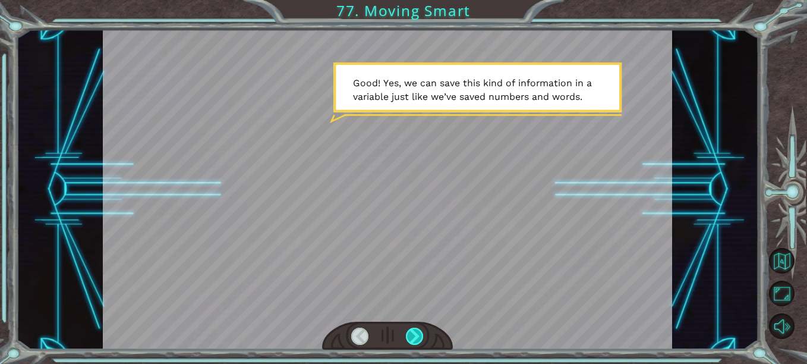
click at [414, 334] on div at bounding box center [414, 335] width 17 height 17
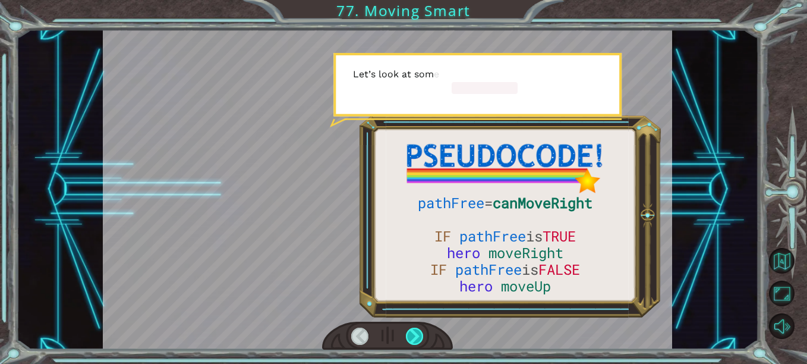
click at [414, 334] on div at bounding box center [414, 335] width 17 height 17
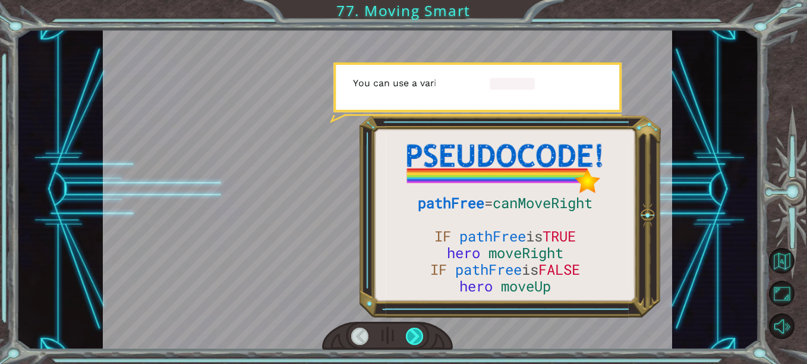
click at [414, 334] on div at bounding box center [414, 335] width 17 height 17
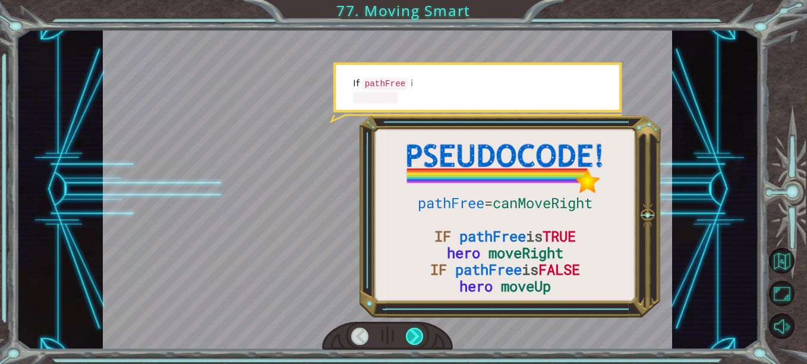
click at [414, 334] on div at bounding box center [414, 335] width 17 height 17
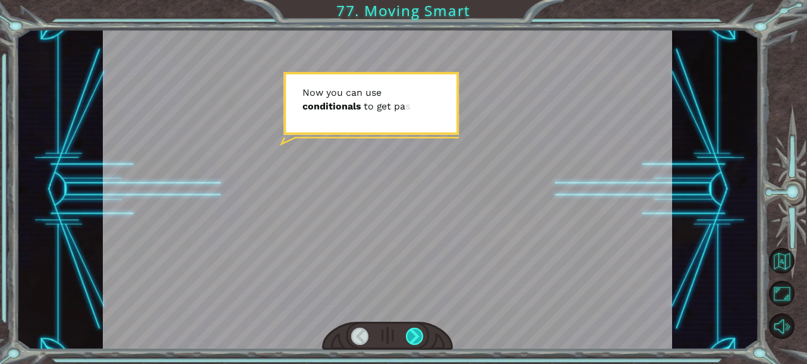
click at [414, 334] on div at bounding box center [414, 335] width 17 height 17
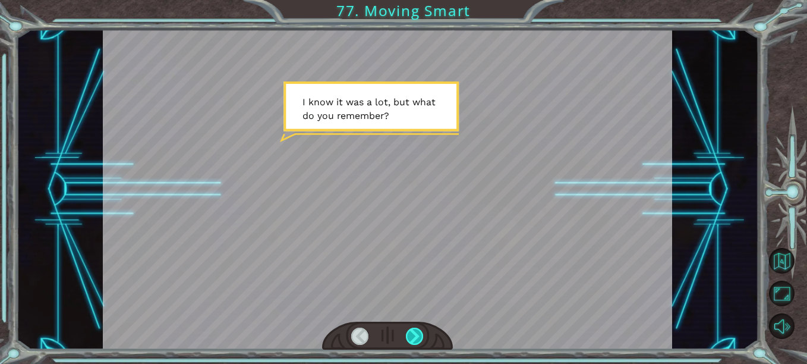
click at [414, 334] on div at bounding box center [414, 335] width 17 height 17
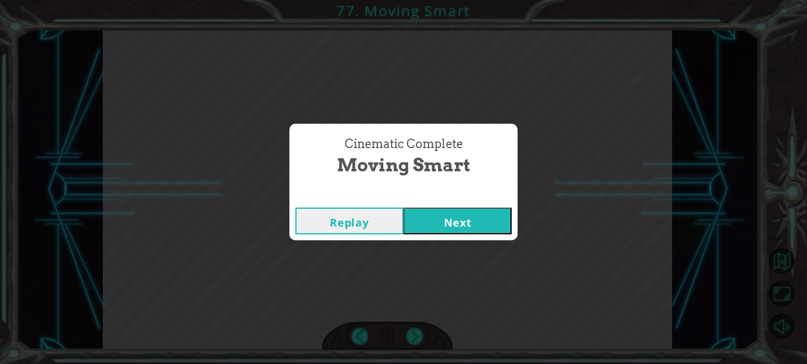
click at [449, 215] on button "Next" at bounding box center [457, 220] width 108 height 27
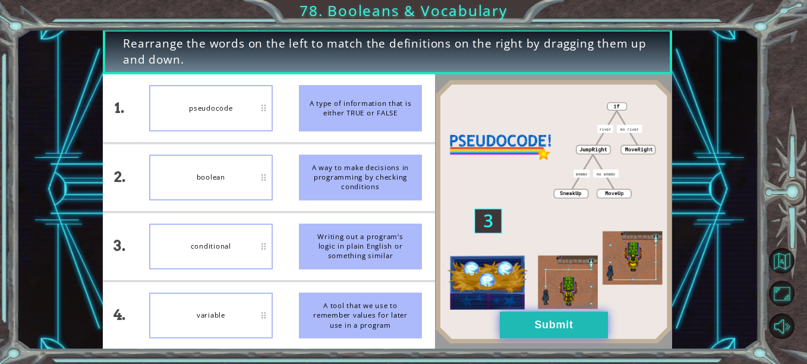
click at [536, 326] on button "Submit" at bounding box center [554, 324] width 108 height 27
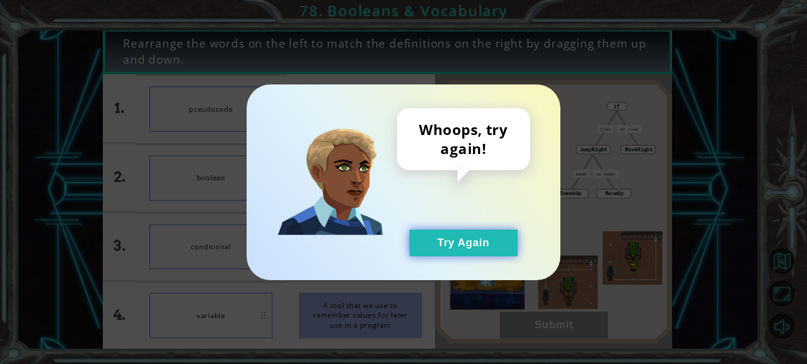
click at [478, 238] on button "Try Again" at bounding box center [463, 242] width 108 height 27
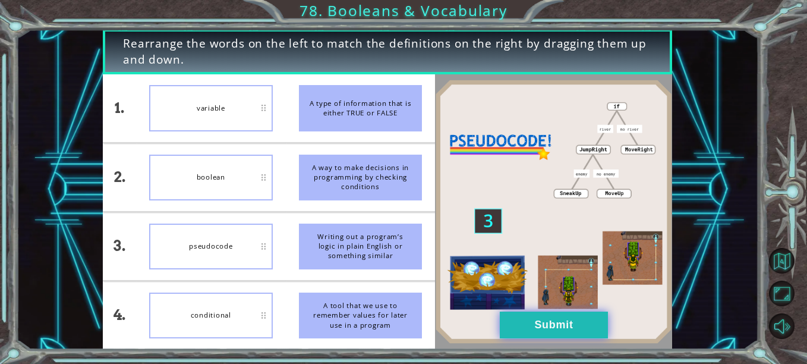
click at [512, 327] on button "Submit" at bounding box center [554, 324] width 108 height 27
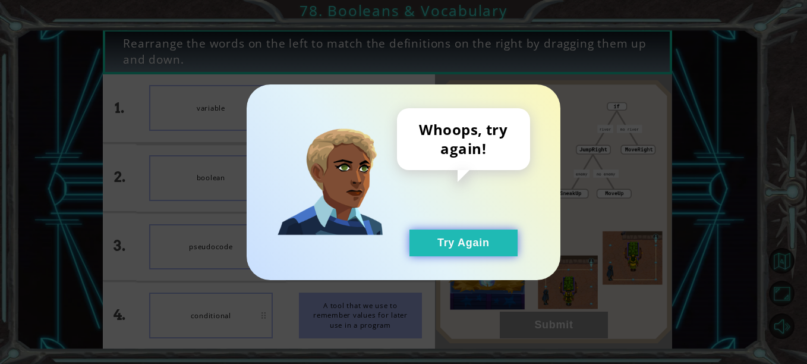
click at [472, 239] on button "Try Again" at bounding box center [463, 242] width 108 height 27
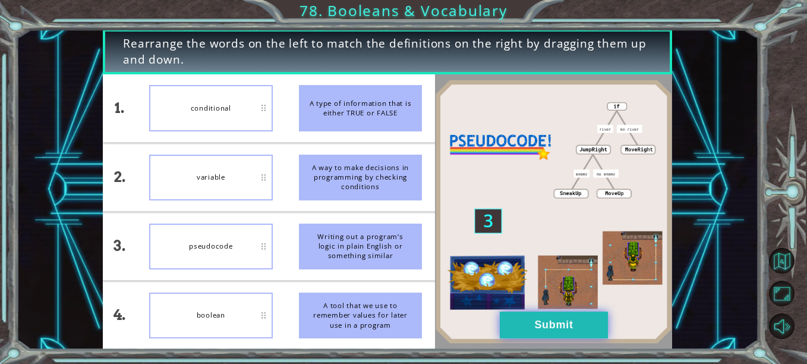
click at [548, 326] on button "Submit" at bounding box center [554, 324] width 108 height 27
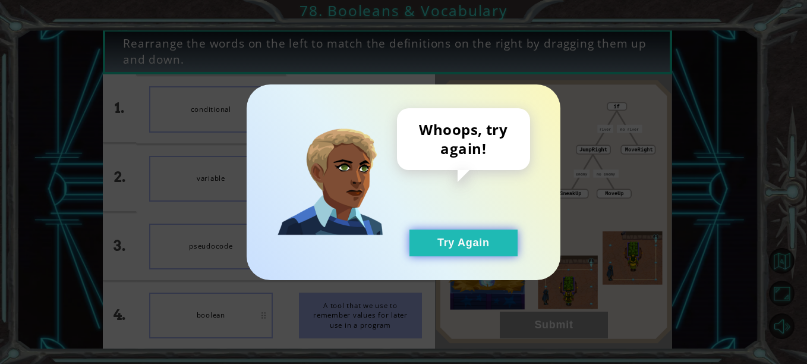
click at [457, 237] on button "Try Again" at bounding box center [463, 242] width 108 height 27
